Goal: Task Accomplishment & Management: Manage account settings

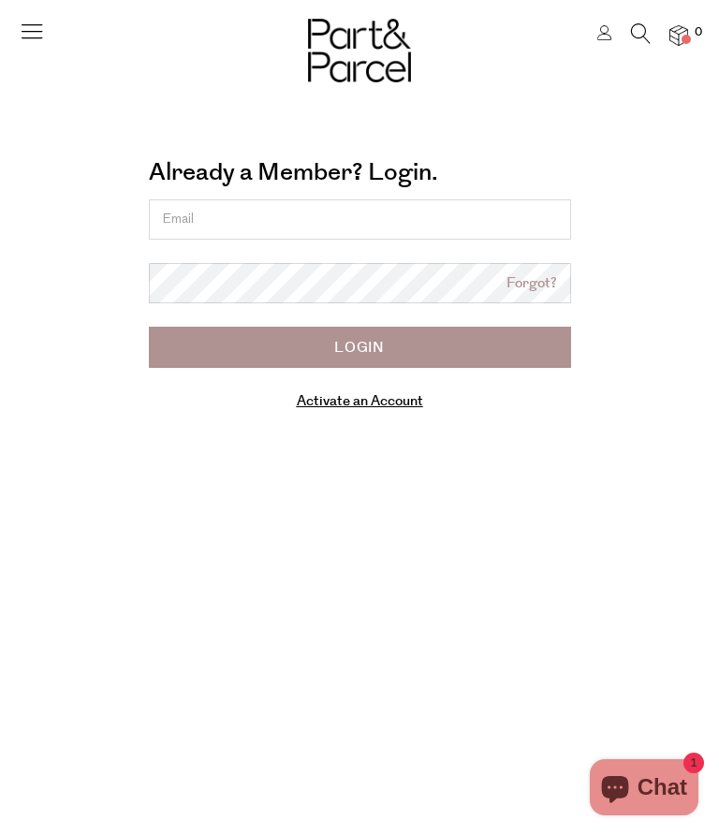
click at [244, 215] on input "email" at bounding box center [360, 219] width 422 height 40
type input "deeattheshack@gmail.com"
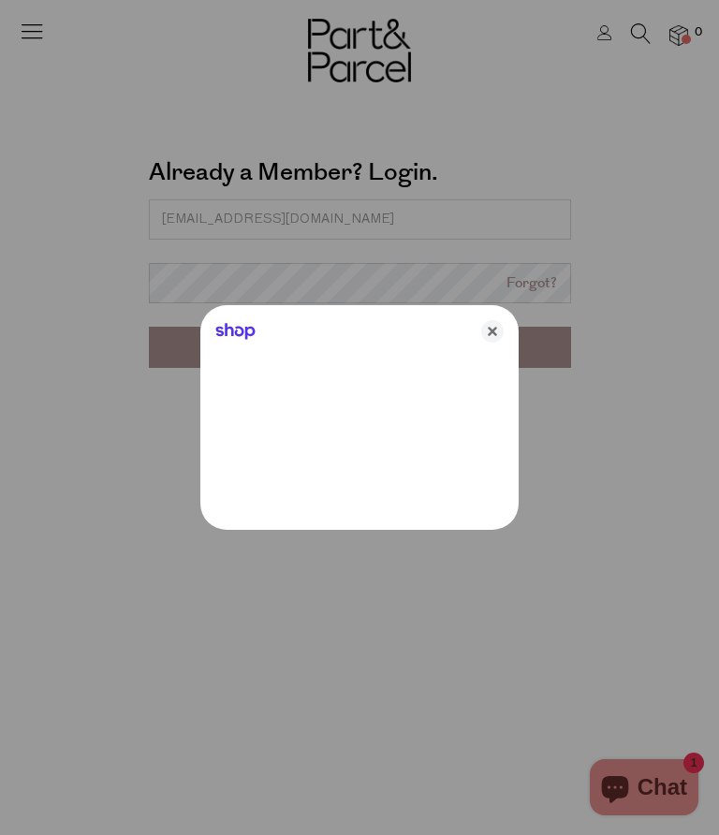
click at [273, 296] on div at bounding box center [359, 417] width 719 height 835
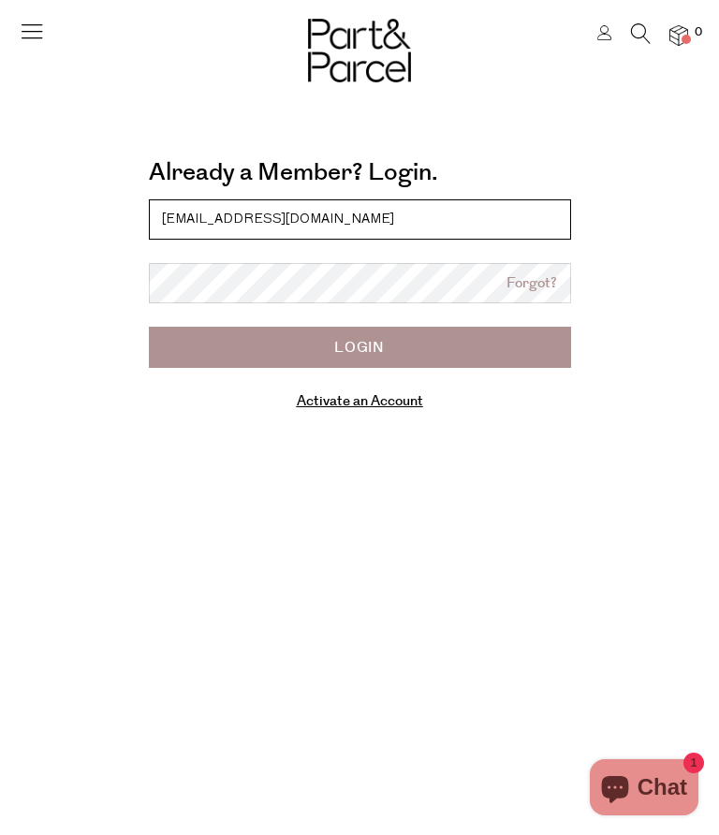
click at [376, 228] on input "deeattheshack@gmail.com" at bounding box center [360, 219] width 422 height 40
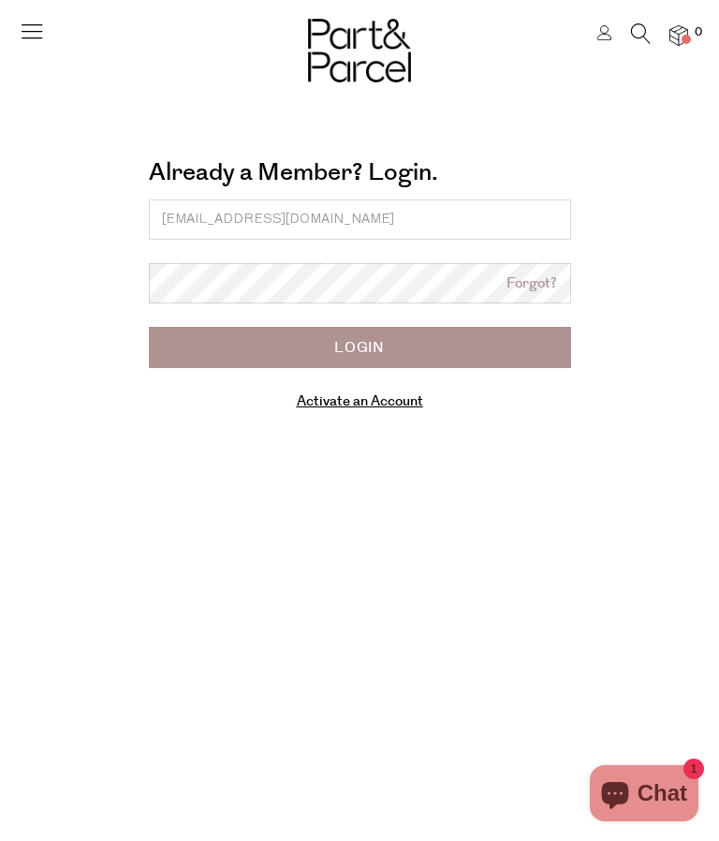
click at [532, 288] on link "Forgot?" at bounding box center [532, 284] width 51 height 22
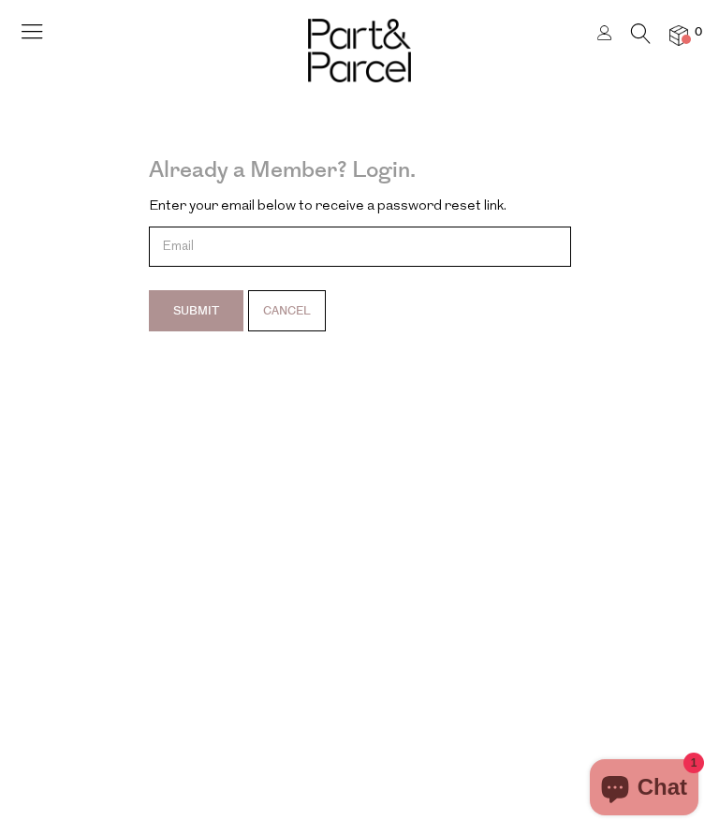
click at [217, 257] on input "email" at bounding box center [360, 247] width 422 height 40
type input "deeattheshack@gmail.com"
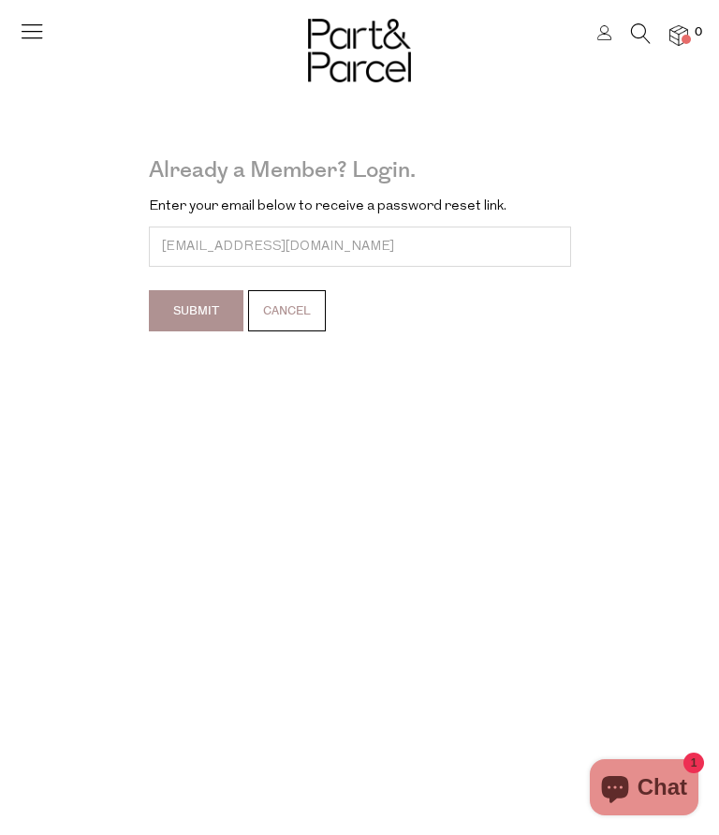
click at [195, 326] on input "Submit" at bounding box center [196, 310] width 95 height 41
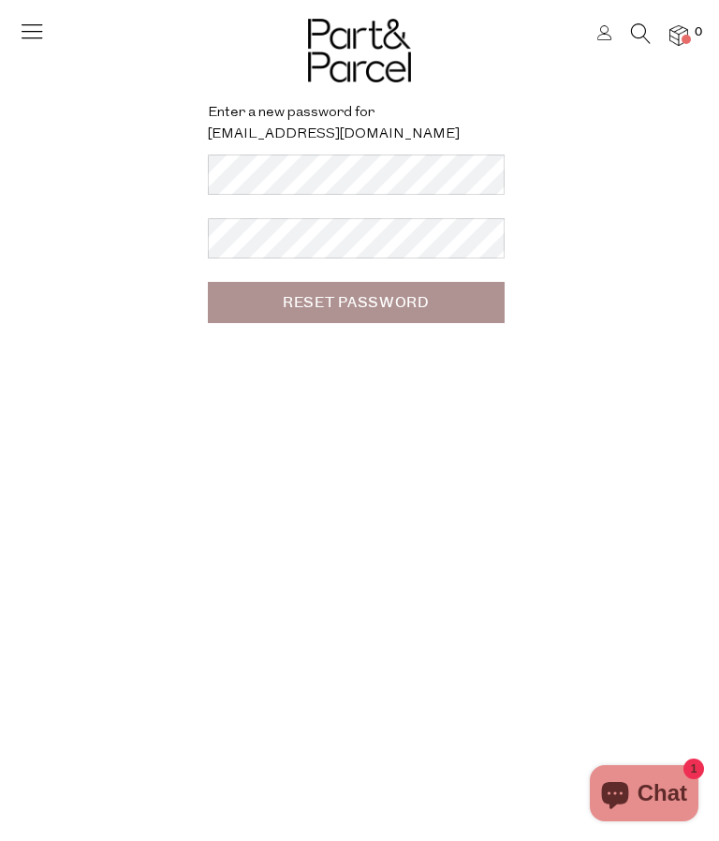
click at [357, 317] on input "Reset Password" at bounding box center [356, 302] width 297 height 41
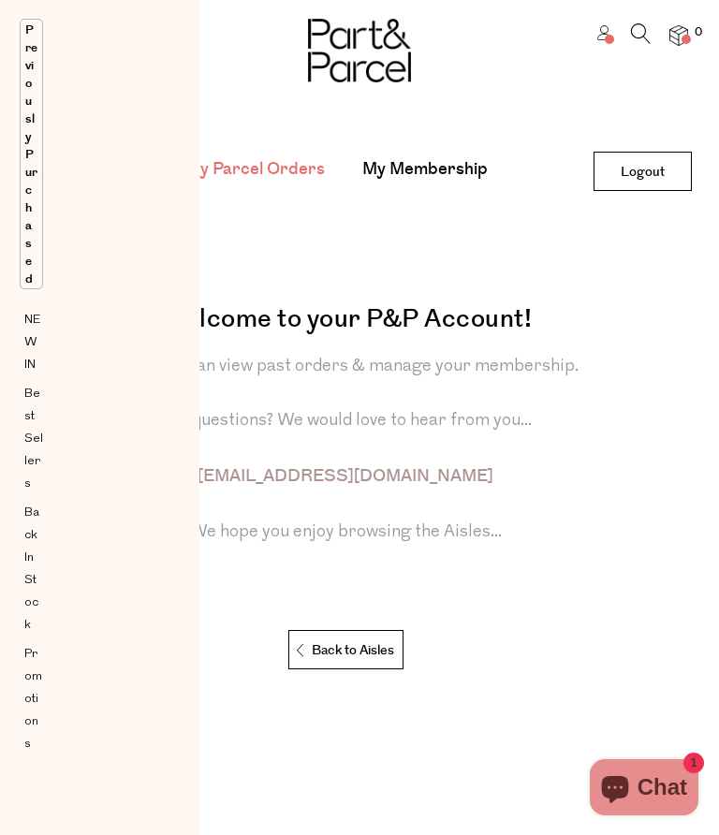
click at [603, 45] on link at bounding box center [605, 35] width 15 height 20
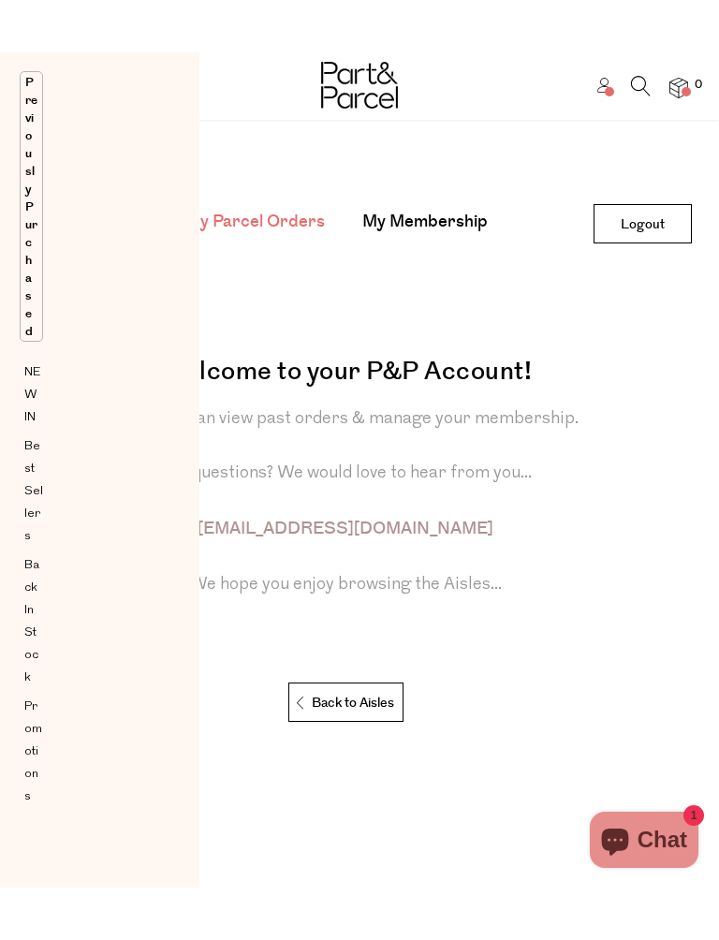
scroll to position [46, 0]
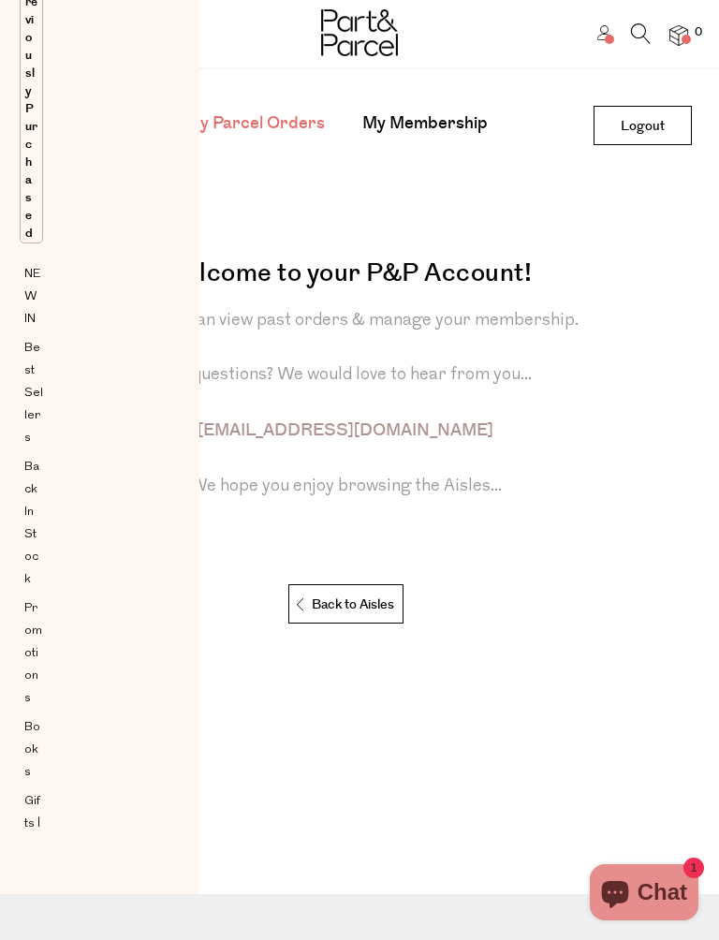
click at [309, 591] on p "Back to Aisles" at bounding box center [344, 604] width 100 height 39
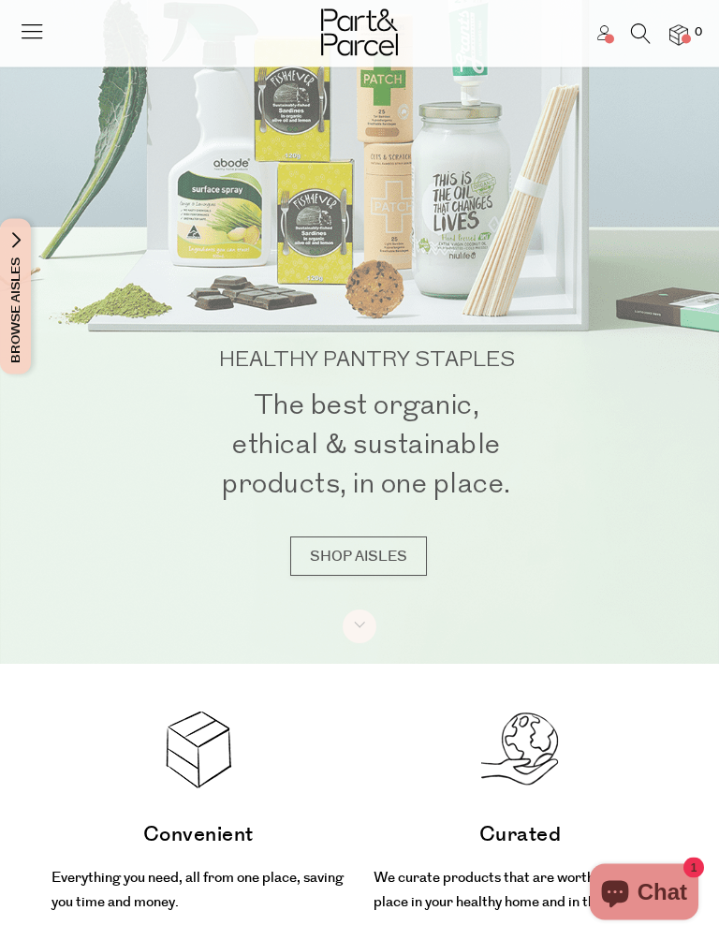
scroll to position [276, 0]
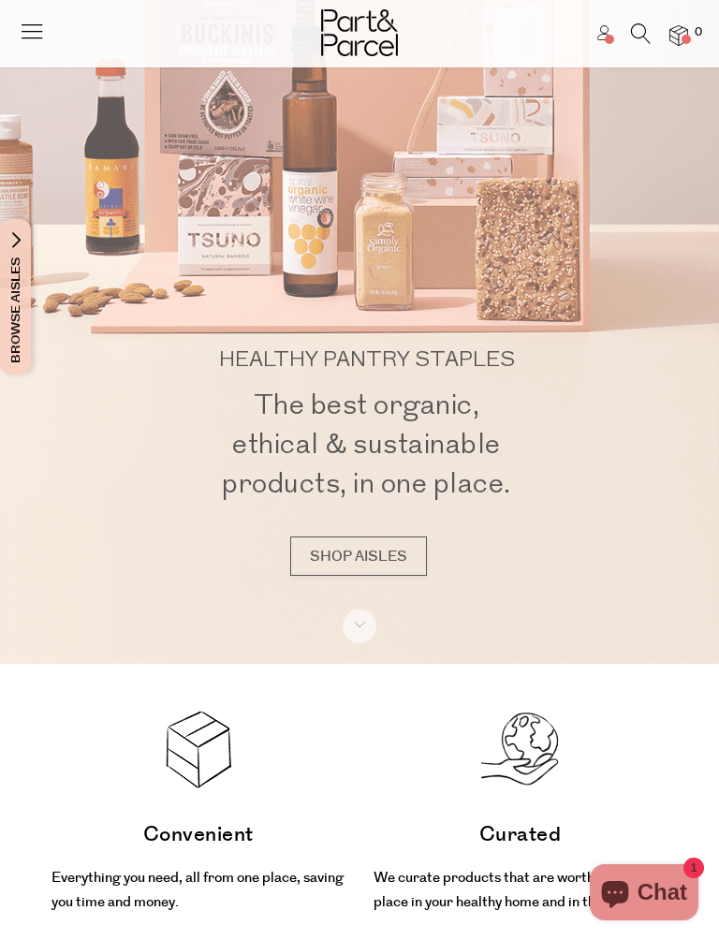
click at [360, 626] on icon at bounding box center [353, 631] width 12 height 12
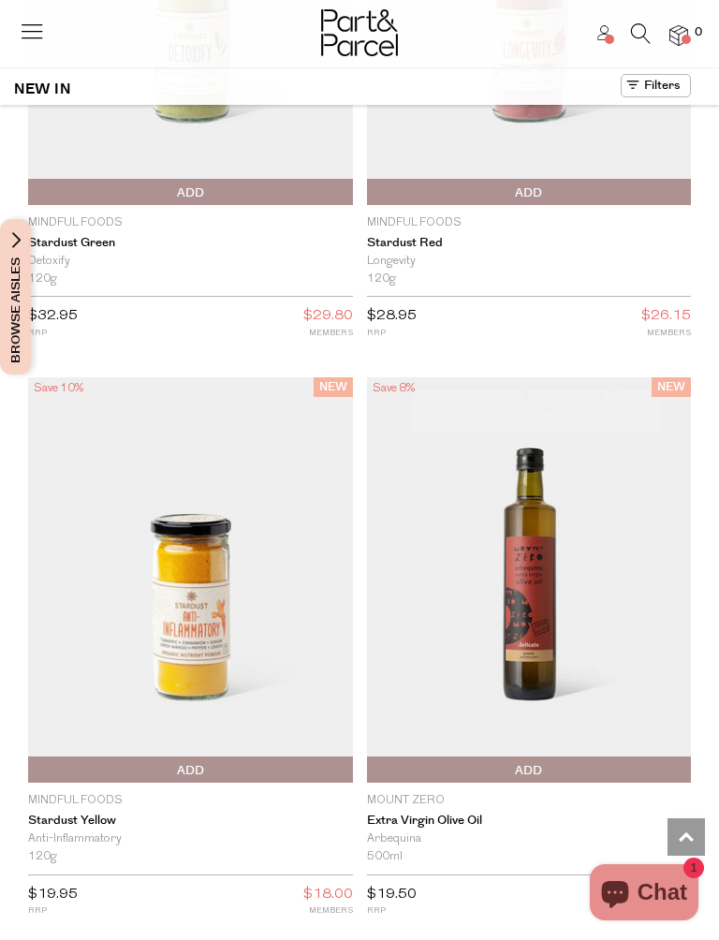
scroll to position [1861, 0]
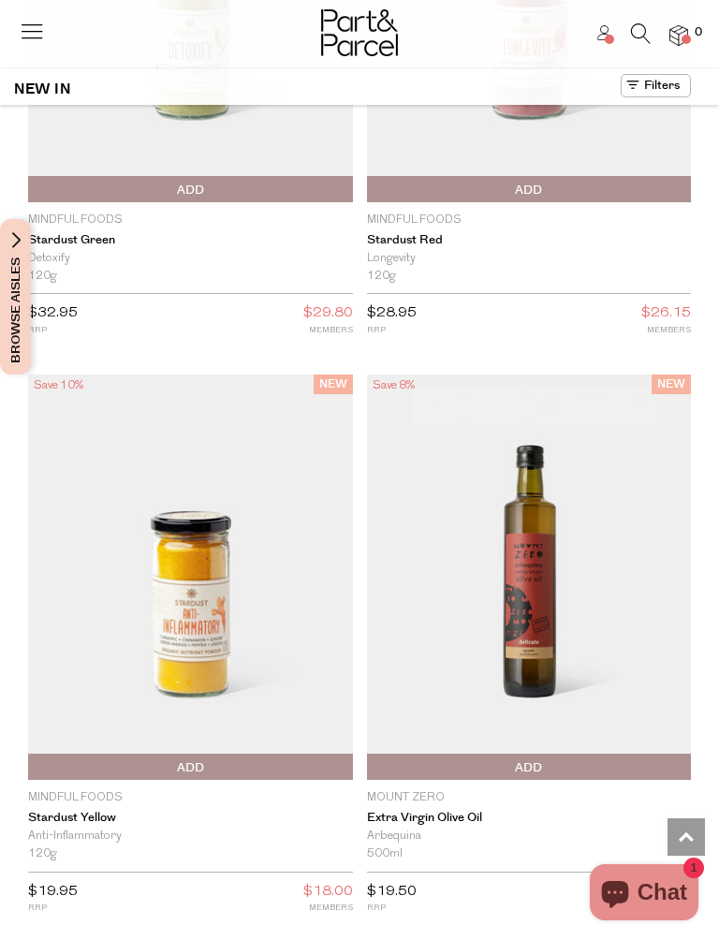
click at [33, 760] on span "Add To Parcel" at bounding box center [33, 768] width 0 height 28
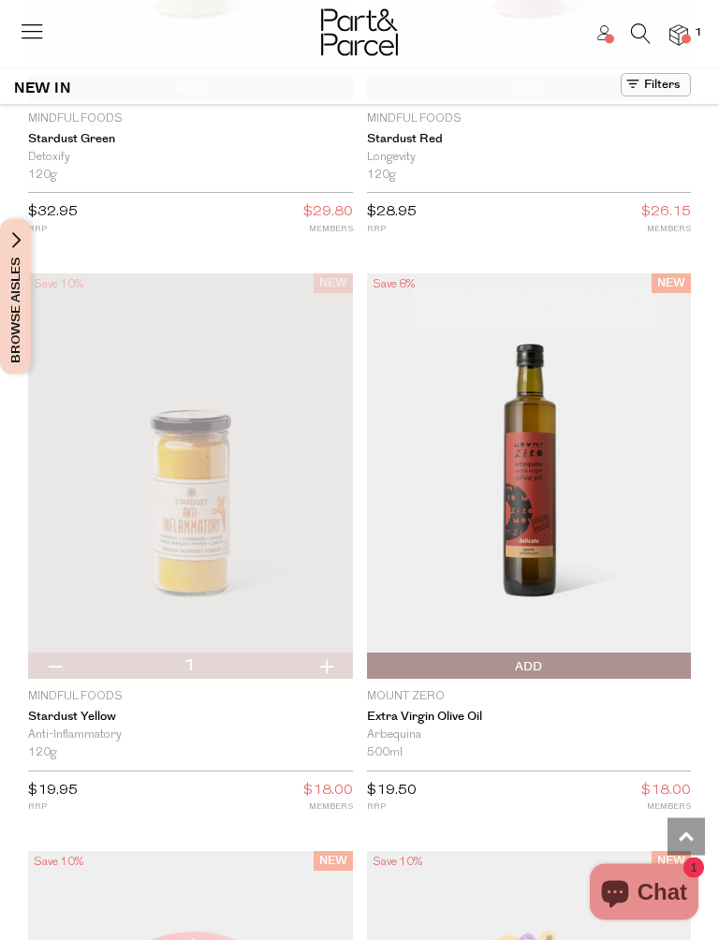
scroll to position [1964, 0]
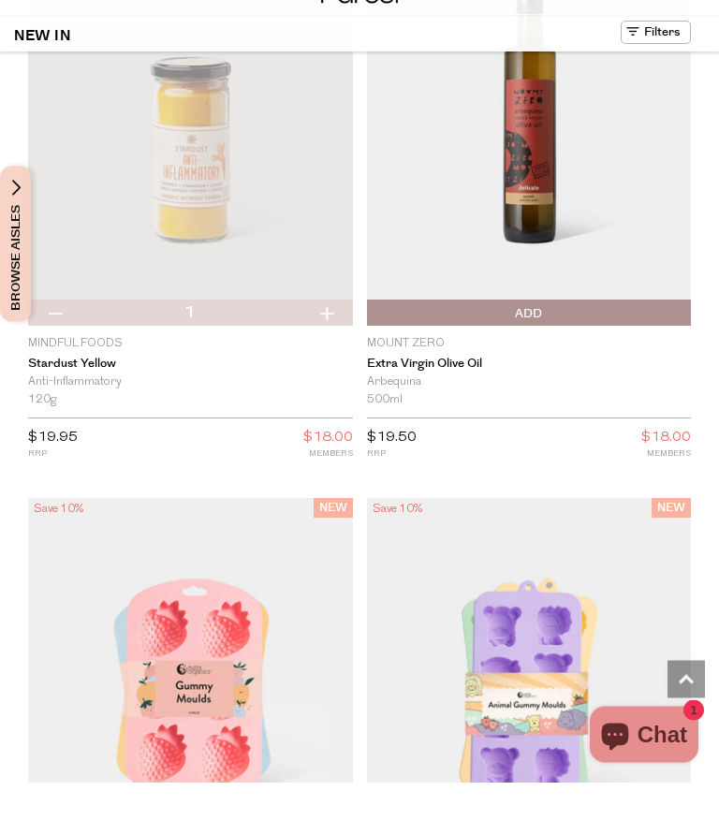
scroll to position [2210, 0]
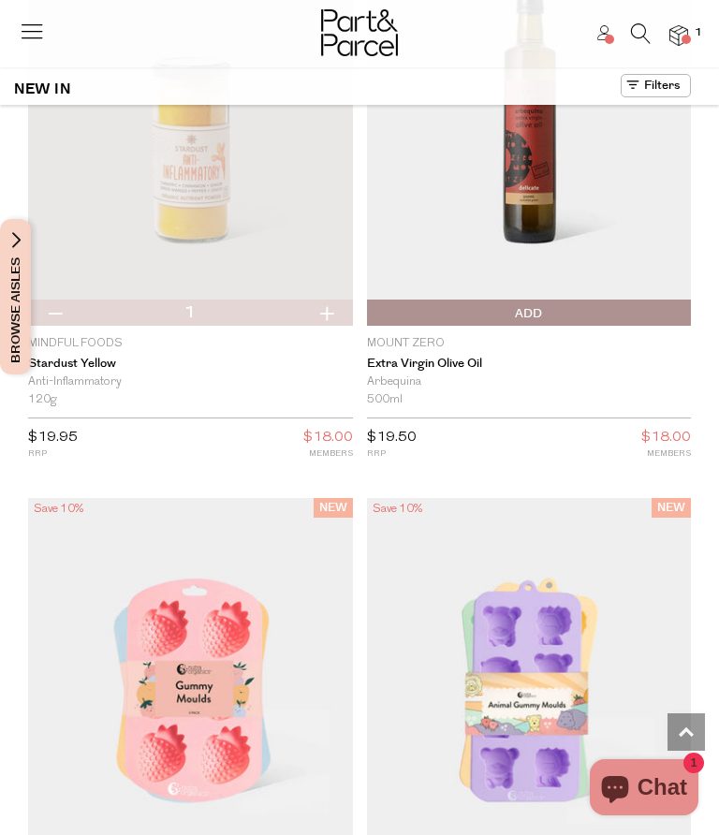
click at [469, 814] on img at bounding box center [529, 689] width 325 height 383
